Goal: Obtain resource: Download file/media

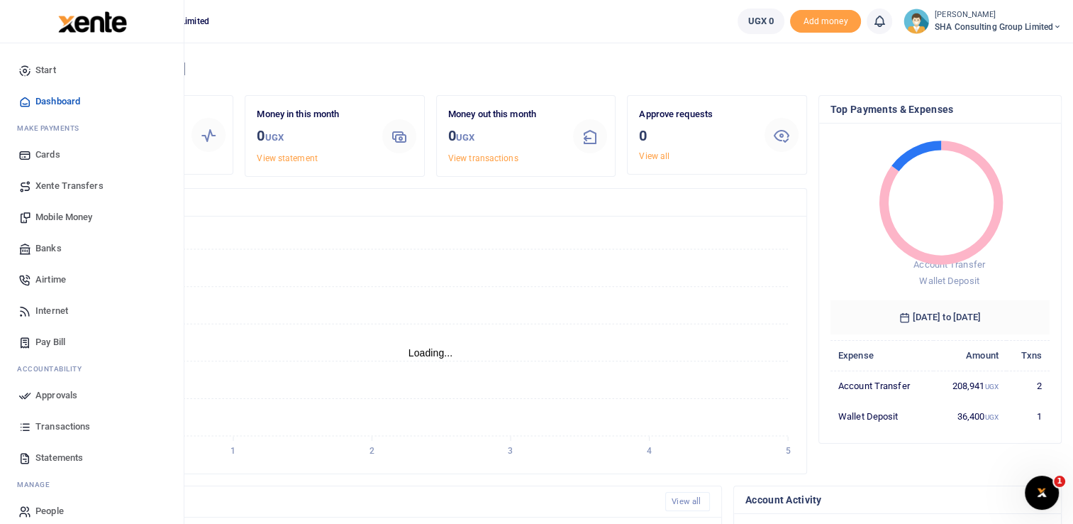
click at [79, 455] on span "Statements" at bounding box center [59, 458] width 48 height 14
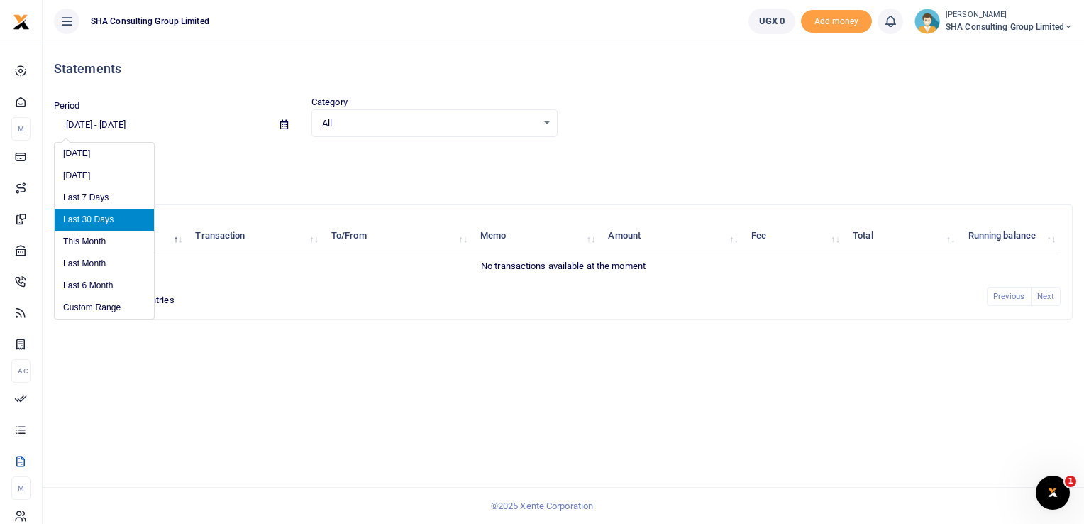
click at [173, 121] on input "08/20/2025 - 09/18/2025" at bounding box center [161, 125] width 215 height 24
click at [90, 308] on li "Custom Range" at bounding box center [104, 308] width 99 height 22
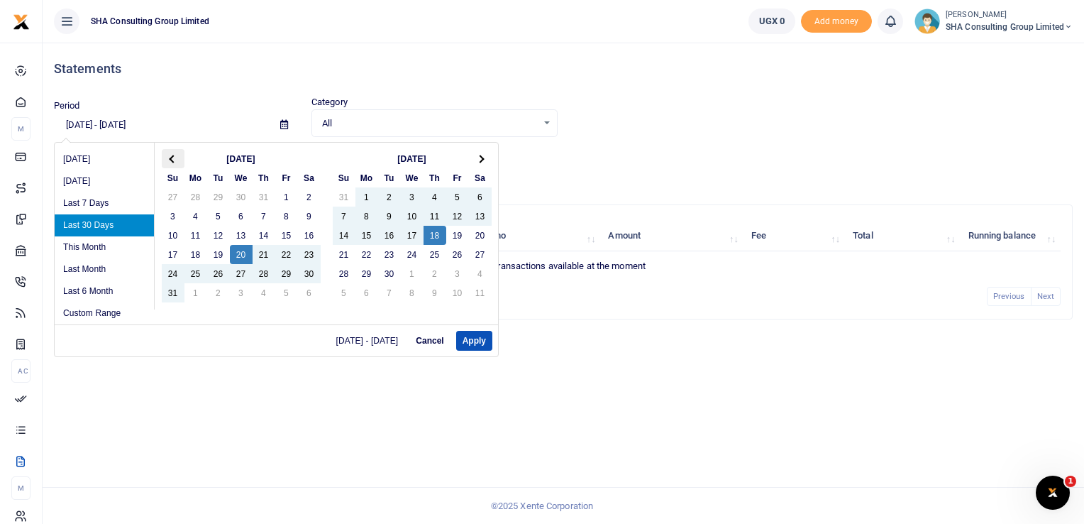
click at [167, 160] on th at bounding box center [173, 158] width 23 height 19
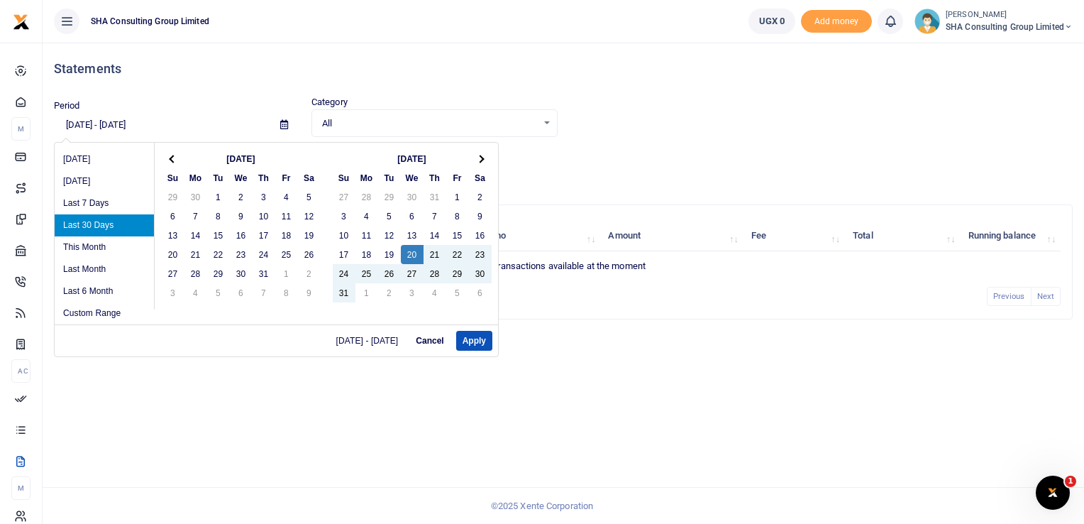
click at [167, 160] on th at bounding box center [173, 158] width 23 height 19
click at [177, 160] on th at bounding box center [173, 158] width 23 height 19
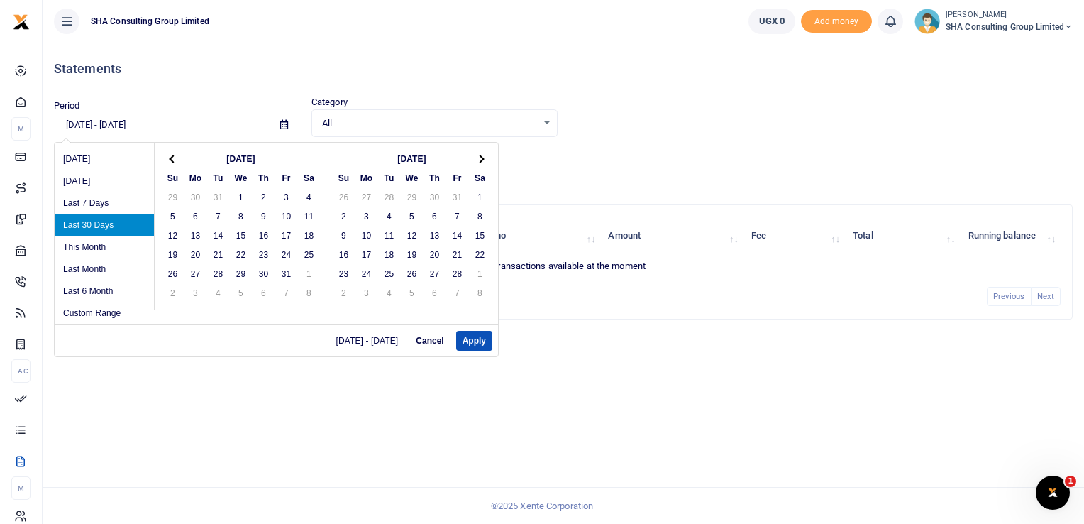
click at [177, 160] on th at bounding box center [173, 158] width 23 height 19
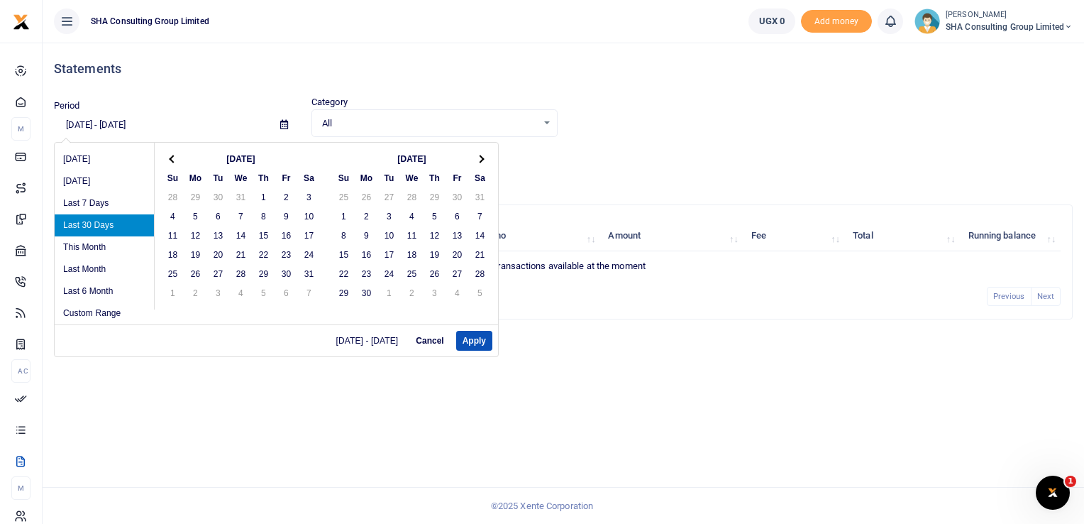
click at [177, 160] on th at bounding box center [173, 158] width 23 height 19
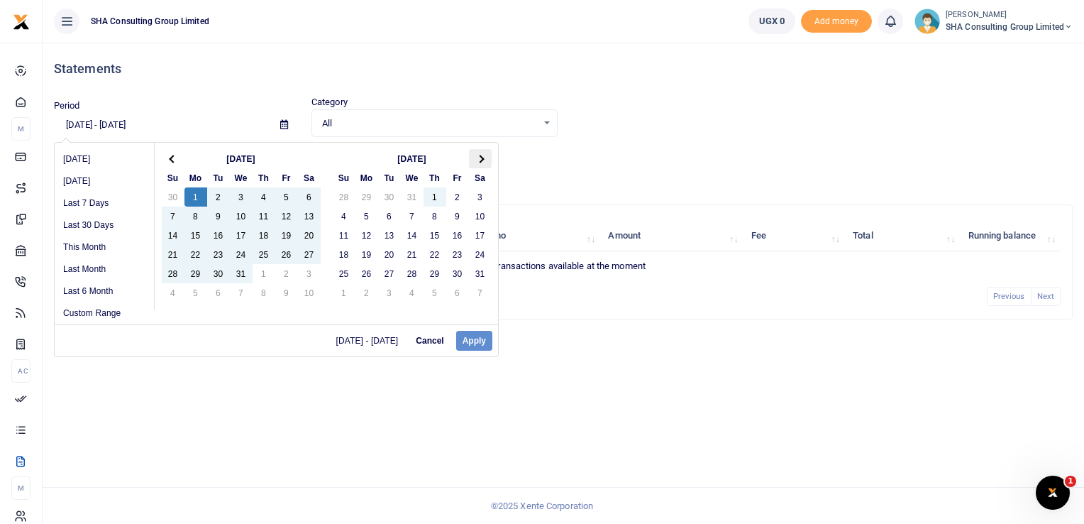
click at [477, 158] on span at bounding box center [480, 159] width 8 height 8
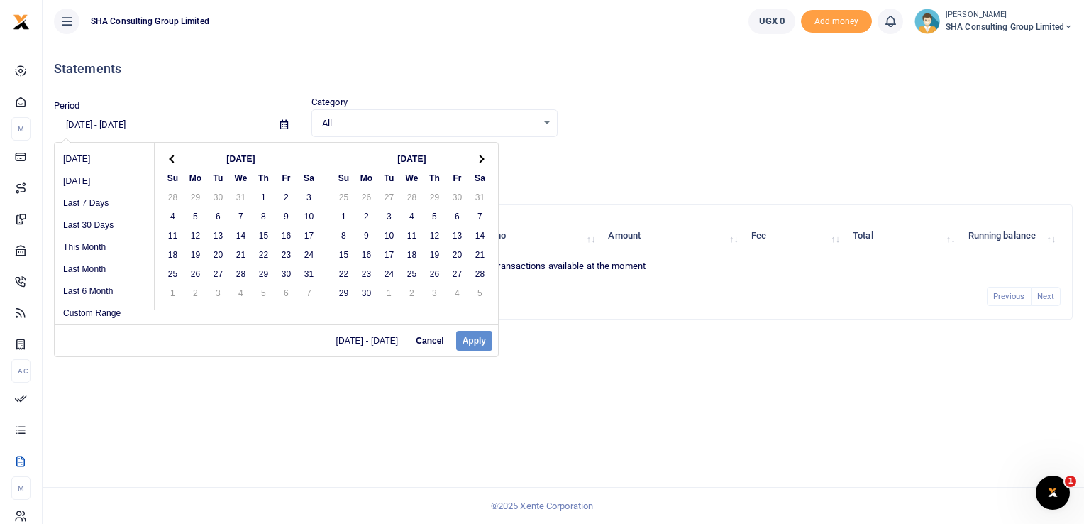
click at [477, 158] on span at bounding box center [480, 159] width 8 height 8
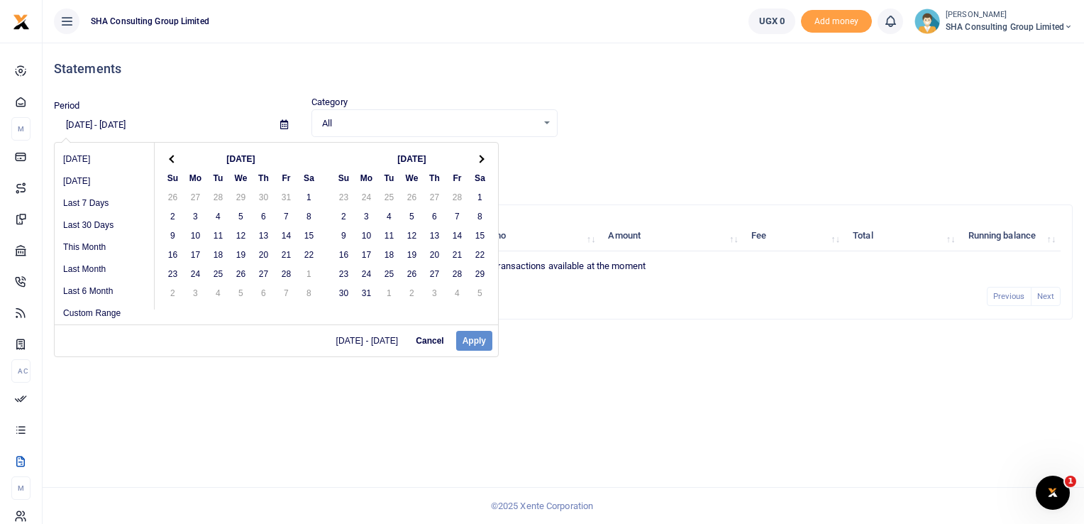
click at [477, 158] on span at bounding box center [480, 159] width 8 height 8
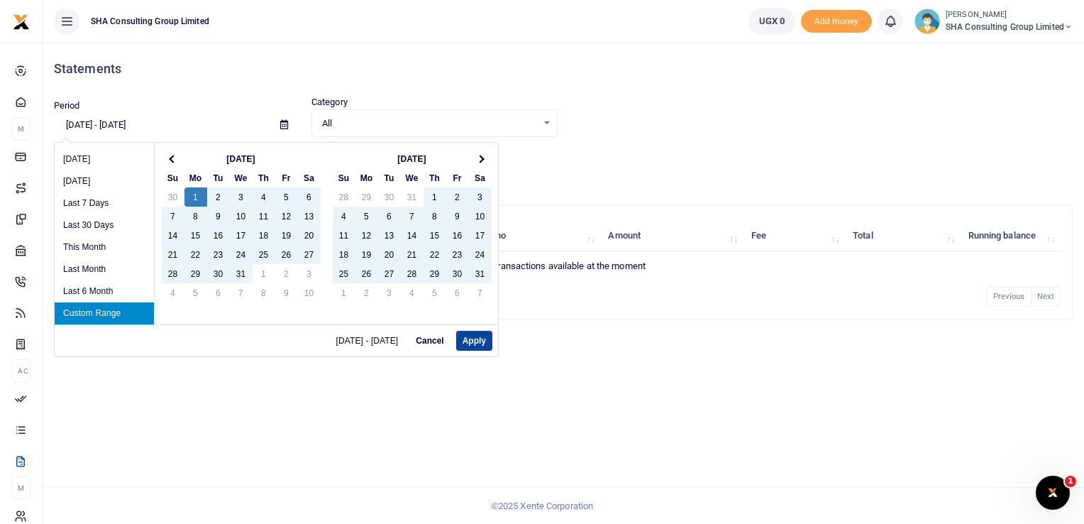
click at [474, 343] on button "Apply" at bounding box center [474, 341] width 36 height 20
type input "07/01/2024 - 06/30/2025"
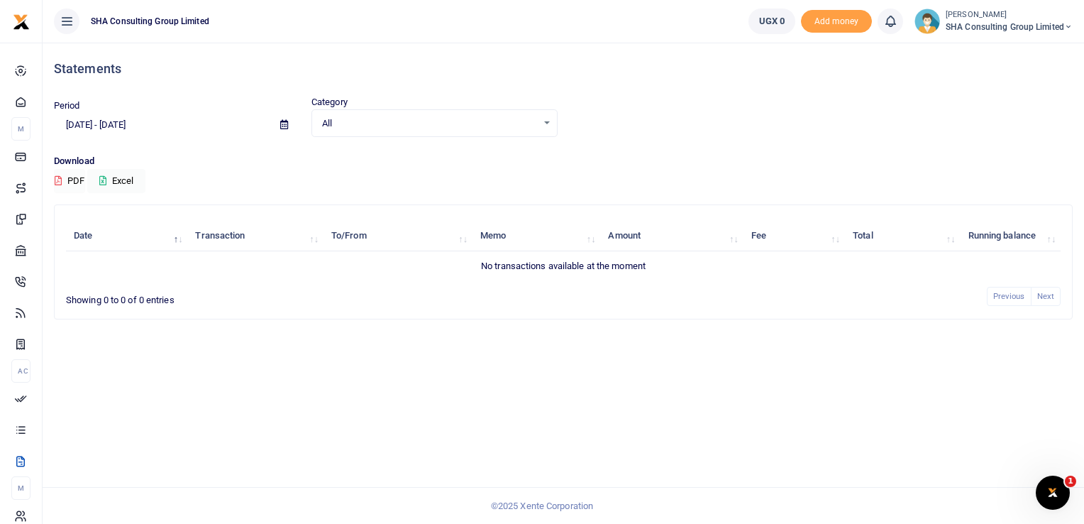
click at [65, 183] on button "PDF" at bounding box center [69, 181] width 31 height 24
click at [486, 397] on div "Statements Period 07/01/2024 - 06/30/2025 Category All Select an option... All …" at bounding box center [563, 283] width 1041 height 481
